Goal: Information Seeking & Learning: Learn about a topic

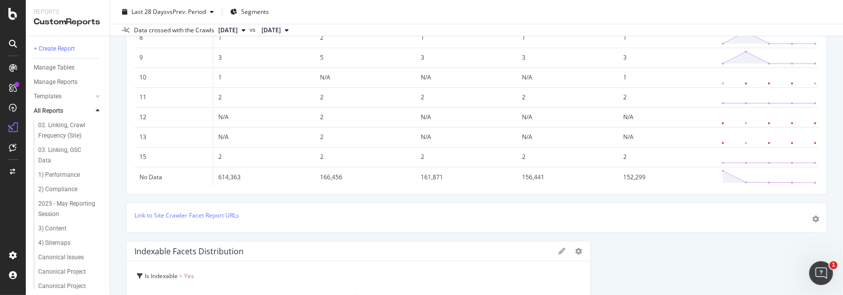
scroll to position [149, 0]
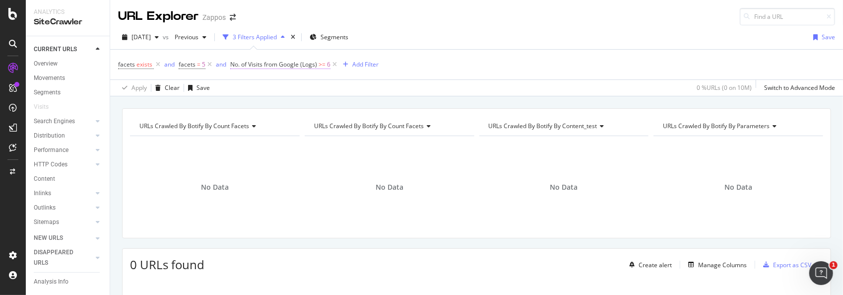
click at [270, 65] on span "No. of Visits from Google (Logs)" at bounding box center [273, 64] width 87 height 8
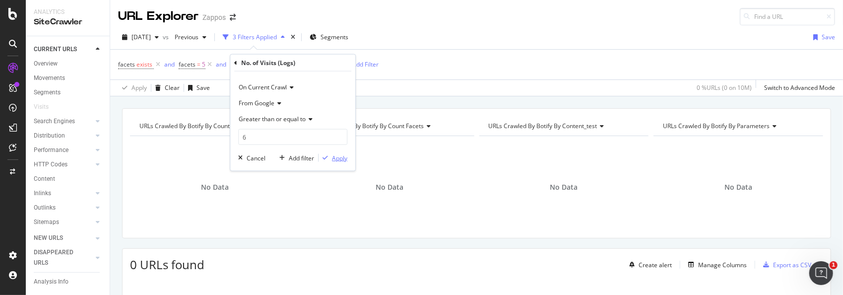
drag, startPoint x: 332, startPoint y: 156, endPoint x: 428, endPoint y: 161, distance: 95.4
click at [332, 156] on div "Apply" at bounding box center [339, 157] width 15 height 8
